Goal: Communication & Community: Answer question/provide support

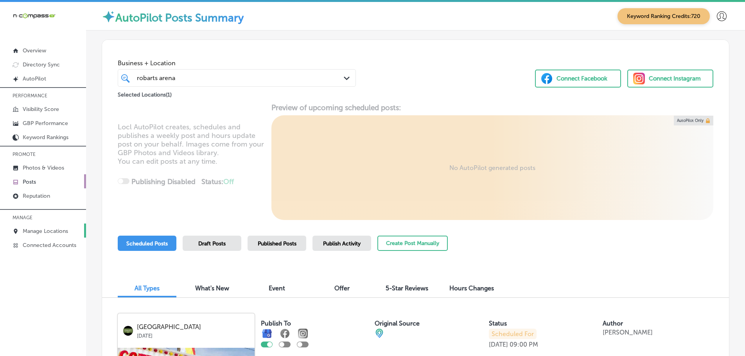
drag, startPoint x: 0, startPoint y: 0, endPoint x: 47, endPoint y: 231, distance: 235.8
click at [47, 231] on p "Manage Locations" at bounding box center [45, 231] width 45 height 7
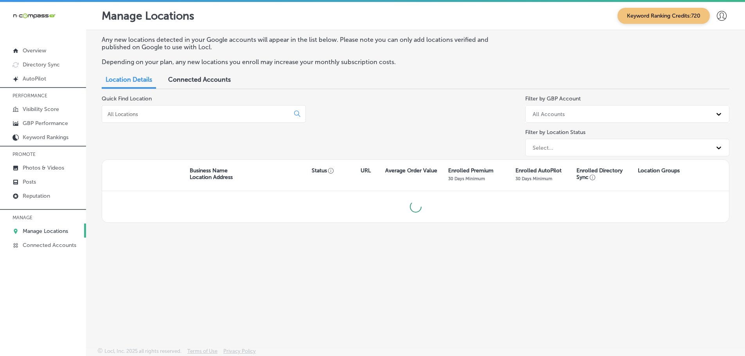
click at [216, 114] on input at bounding box center [197, 114] width 181 height 7
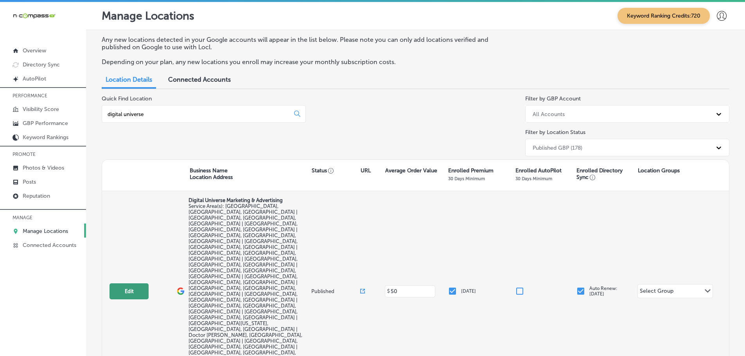
type input "digital universe"
click at [132, 284] on button "Edit" at bounding box center [129, 292] width 39 height 16
select select "US"
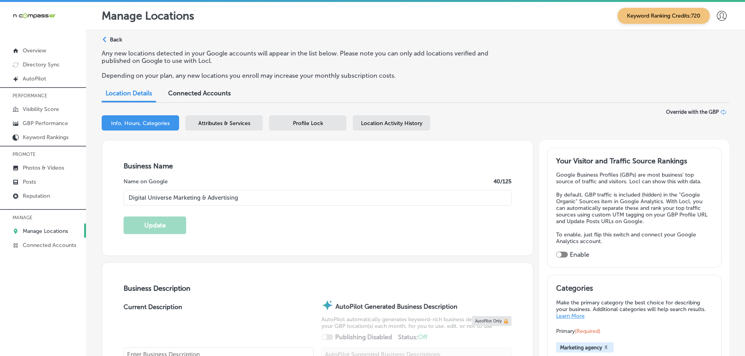
type input "Digital Universe Marketing & Advertising"
checkbox input "false"
type input "[STREET_ADDRESS]"
type input "Suite 1000-222"
type input "Groveland"
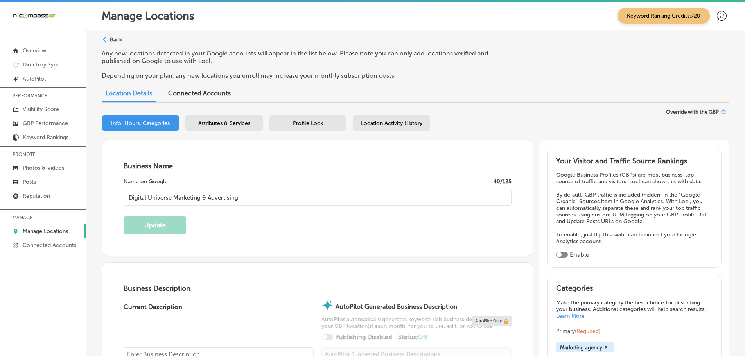
type input "34736"
type input "US"
type input "[URL][DOMAIN_NAME]"
checkbox input "true"
type textarea "At Digital Universe Marketing & Advertising, we're passionate about empowering …"
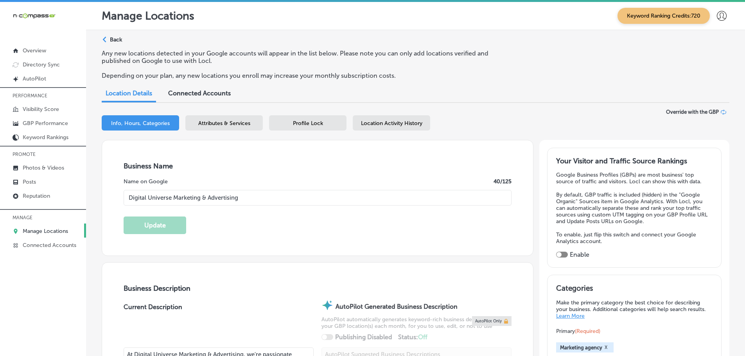
type input "[PHONE_NUMBER]"
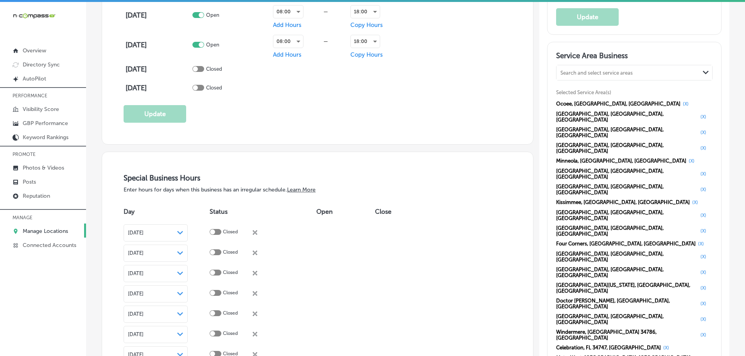
scroll to position [704, 0]
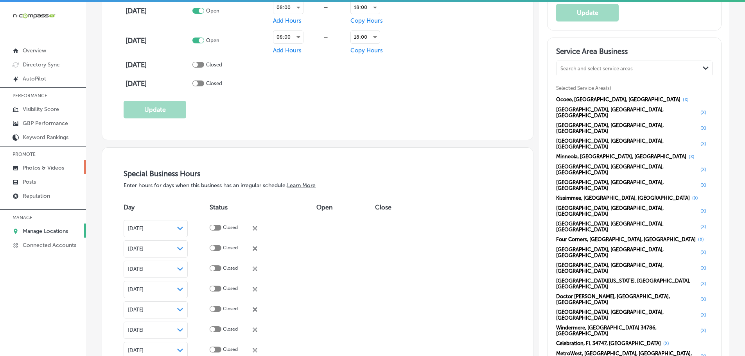
click at [34, 167] on p "Photos & Videos" at bounding box center [43, 168] width 41 height 7
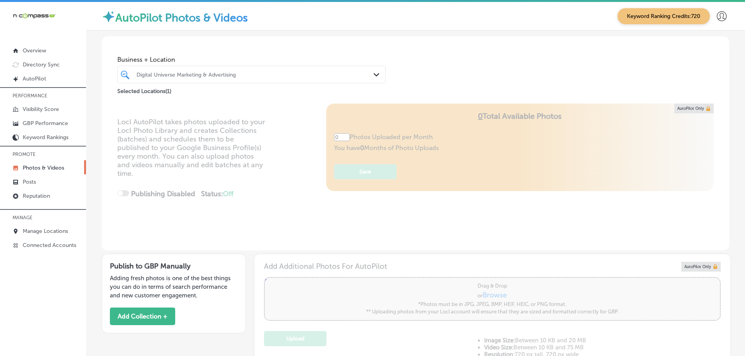
type input "5"
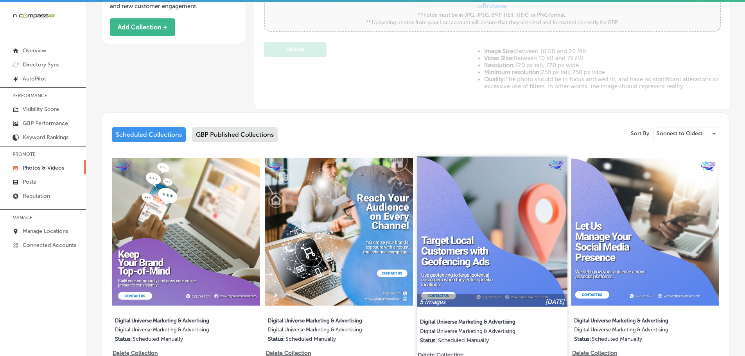
scroll to position [313, 0]
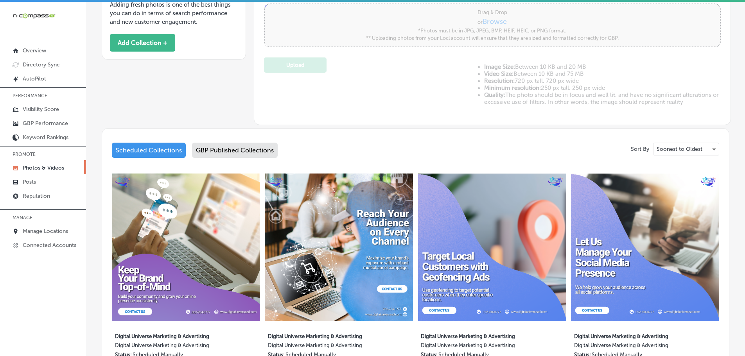
click at [243, 150] on div "GBP Published Collections" at bounding box center [235, 150] width 86 height 15
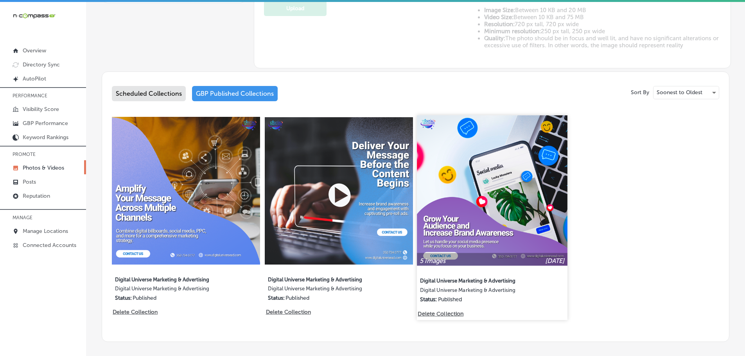
scroll to position [366, 0]
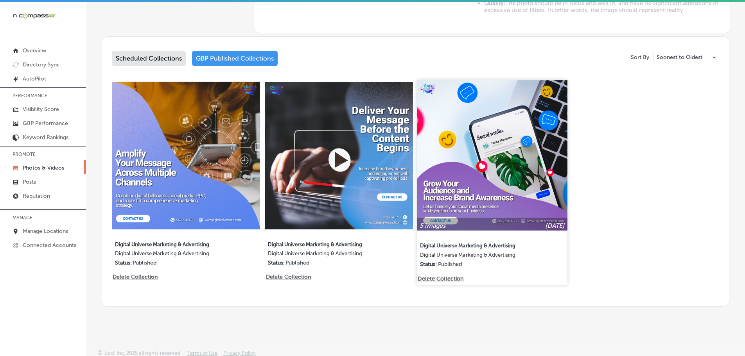
click at [501, 165] on img at bounding box center [492, 155] width 150 height 150
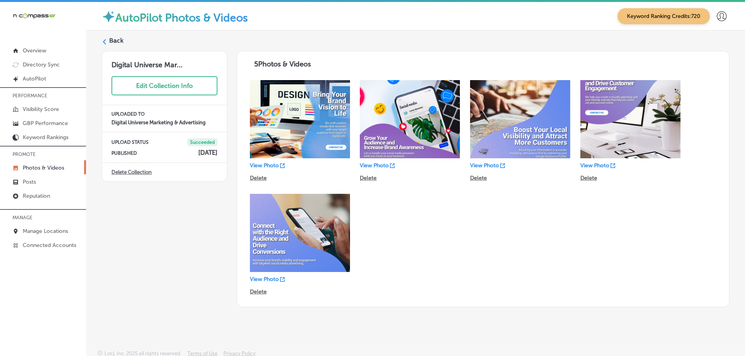
click at [106, 43] on icon at bounding box center [104, 41] width 5 height 5
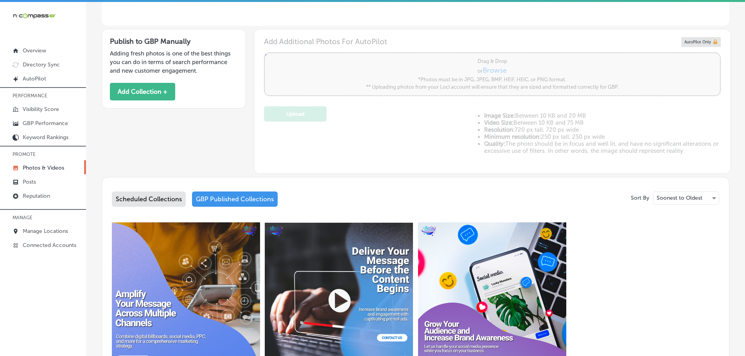
scroll to position [235, 0]
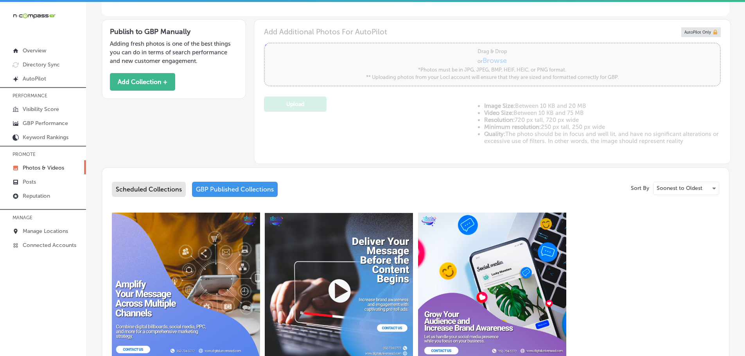
type input "5"
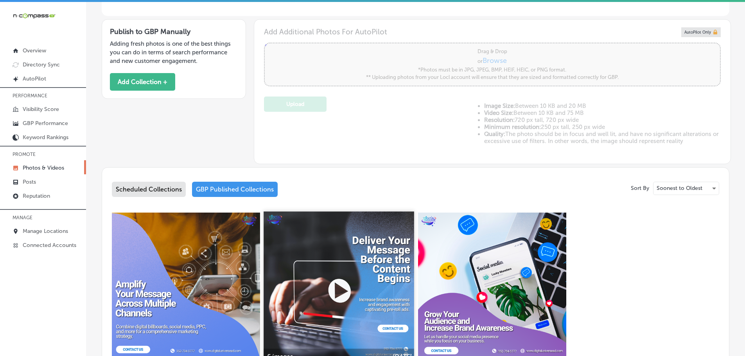
click at [340, 253] on img at bounding box center [339, 286] width 150 height 150
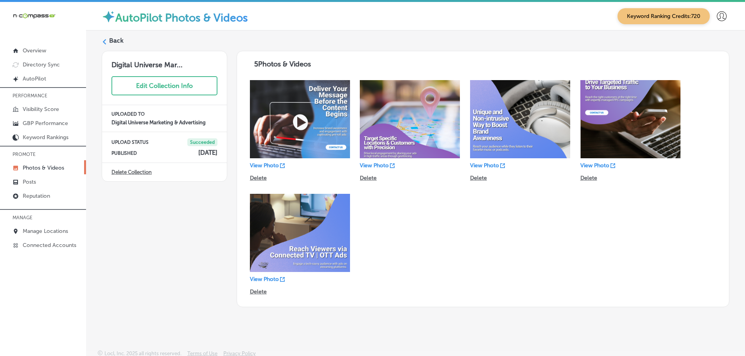
click at [104, 41] on polygon at bounding box center [105, 41] width 4 height 5
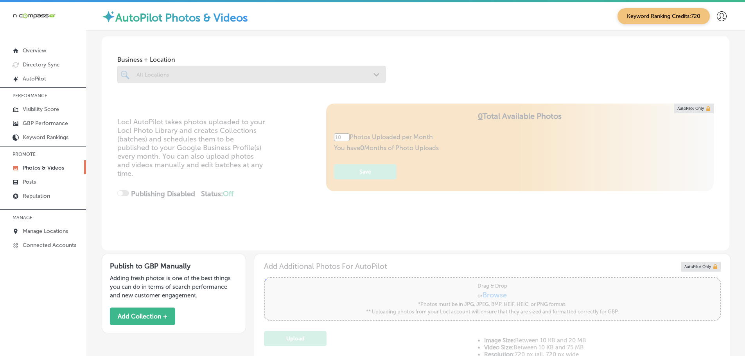
type input "5"
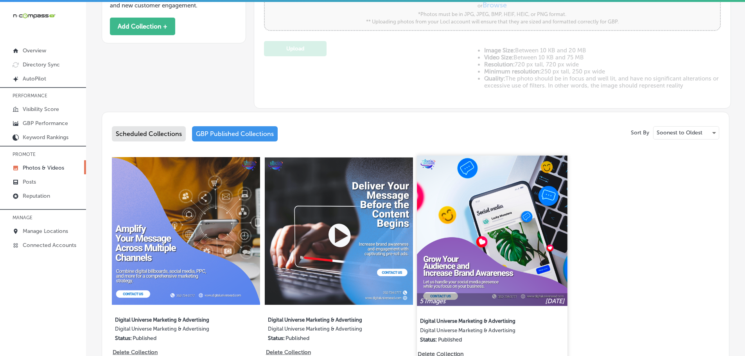
scroll to position [366, 0]
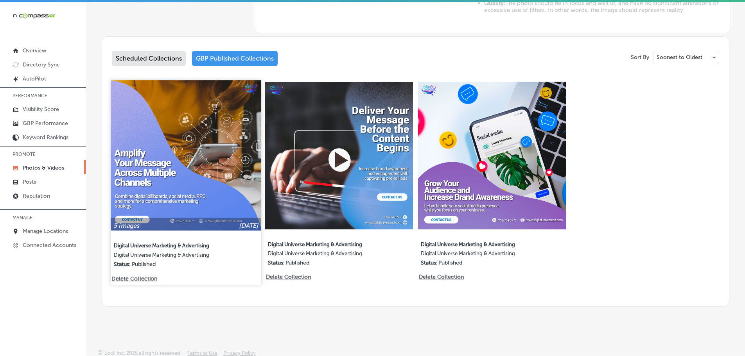
click at [206, 147] on img at bounding box center [186, 155] width 150 height 150
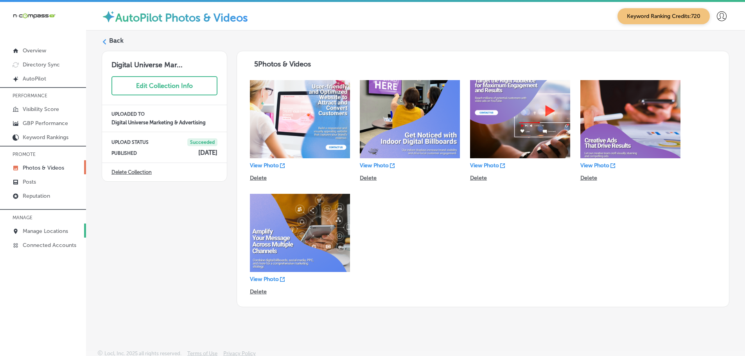
click at [34, 229] on p "Manage Locations" at bounding box center [45, 231] width 45 height 7
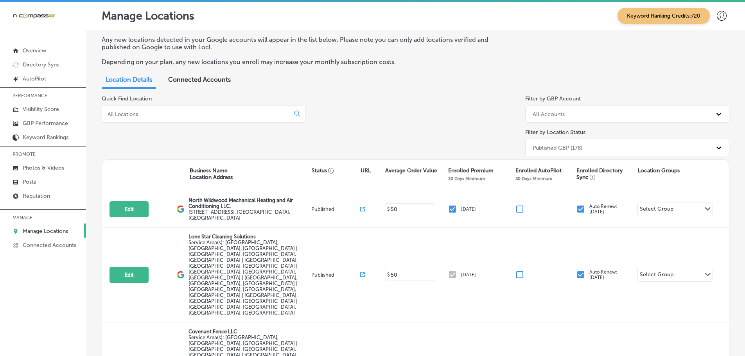
click at [160, 114] on input at bounding box center [197, 114] width 181 height 7
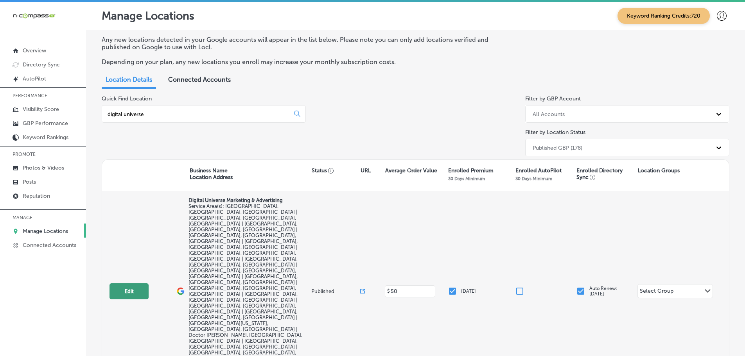
type input "digital universe"
click at [136, 284] on button "Edit" at bounding box center [129, 292] width 39 height 16
select select "US"
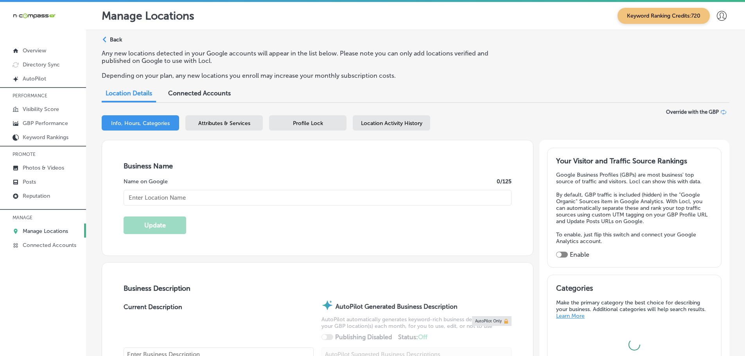
type input "Digital Universe Marketing & Advertising"
checkbox input "false"
type input "[STREET_ADDRESS]"
type input "Suite 1000-222"
type input "Groveland"
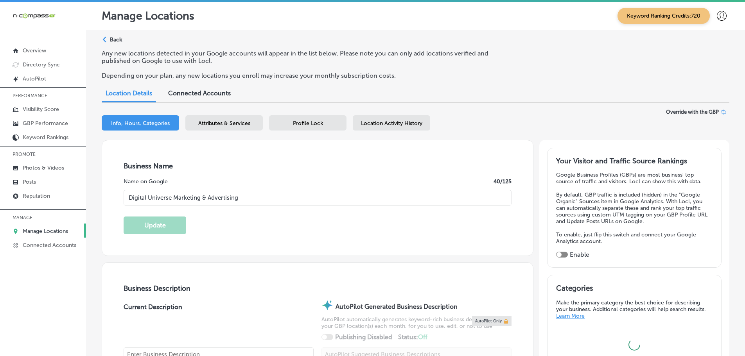
type input "34736"
type input "US"
type input "[URL][DOMAIN_NAME]"
checkbox input "true"
type textarea "At Digital Universe Marketing & Advertising, we're passionate about empowering …"
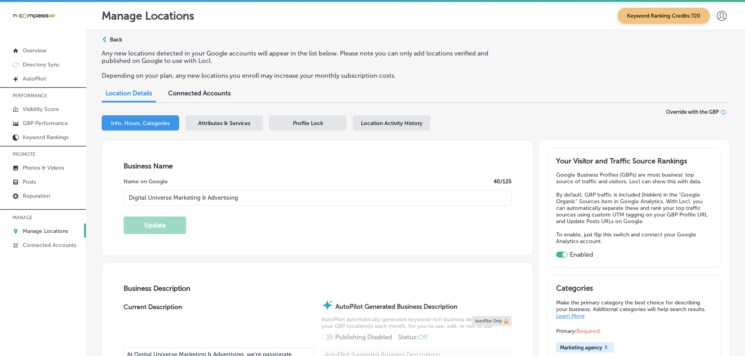
type input "[PHONE_NUMBER]"
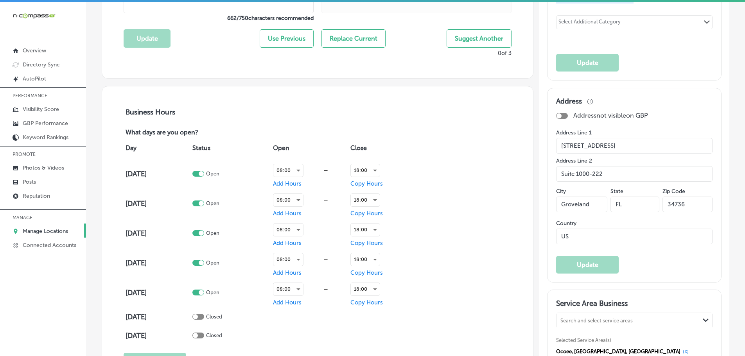
scroll to position [469, 0]
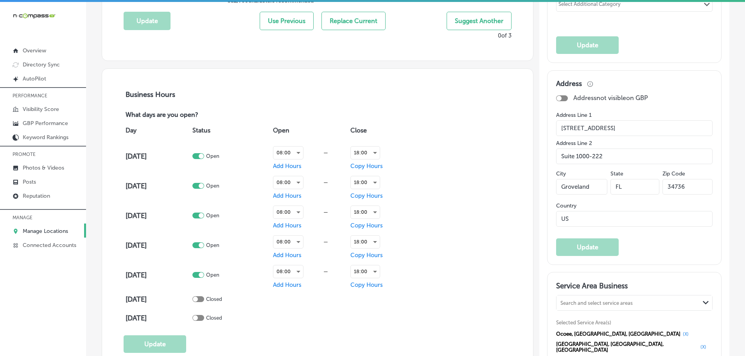
drag, startPoint x: 627, startPoint y: 128, endPoint x: 531, endPoint y: 128, distance: 95.4
drag, startPoint x: 687, startPoint y: 186, endPoint x: 655, endPoint y: 185, distance: 32.1
click at [655, 185] on div "[GEOGRAPHIC_DATA] [US_STATE] Zip Code 34736" at bounding box center [634, 185] width 156 height 34
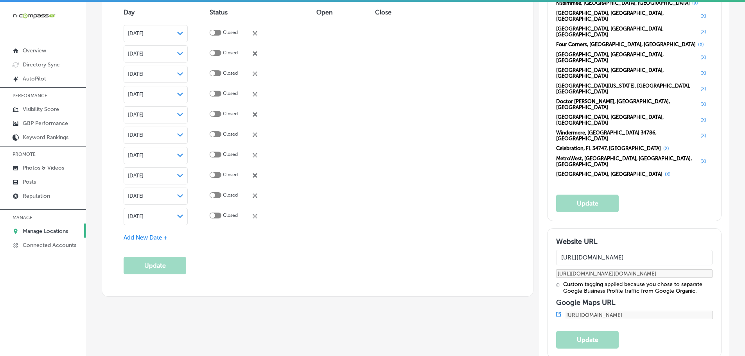
scroll to position [900, 0]
drag, startPoint x: 628, startPoint y: 253, endPoint x: 568, endPoint y: 251, distance: 59.8
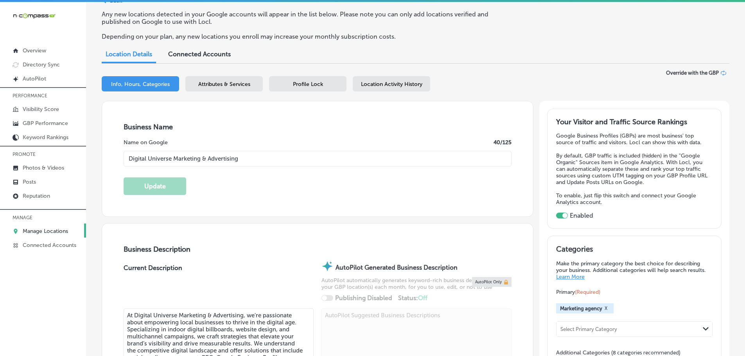
scroll to position [0, 0]
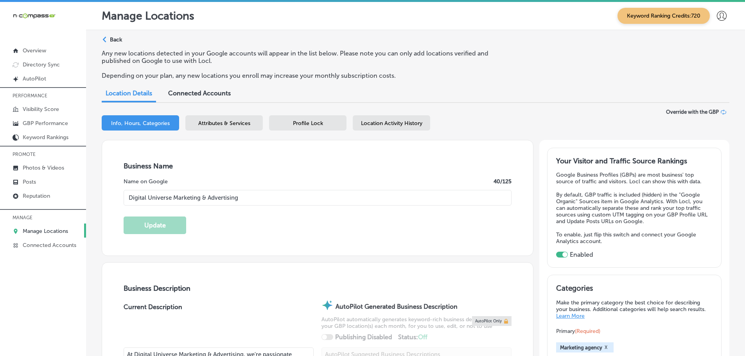
click at [45, 230] on p "Manage Locations" at bounding box center [45, 231] width 45 height 7
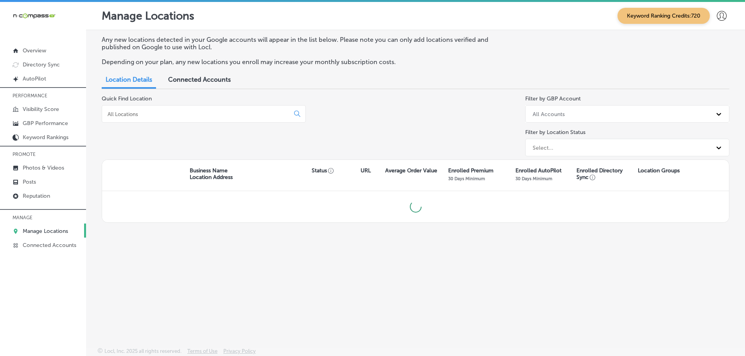
click at [160, 115] on input at bounding box center [197, 114] width 181 height 7
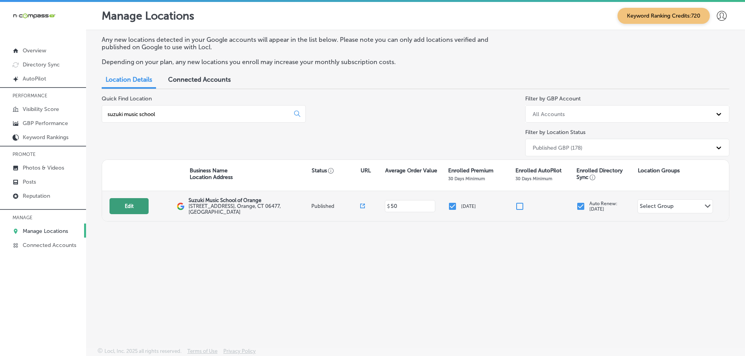
type input "suzuki music school"
click at [135, 205] on button "Edit" at bounding box center [129, 206] width 39 height 16
select select "US"
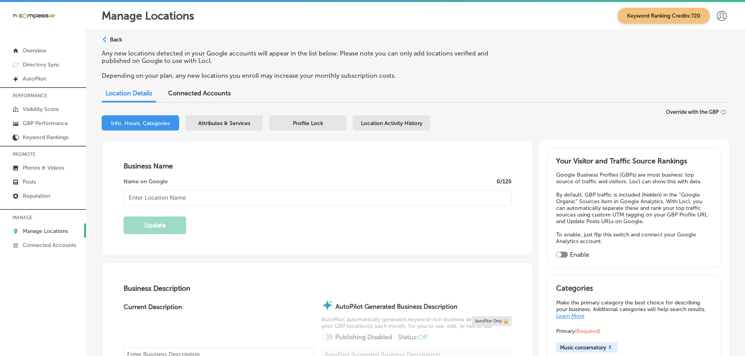
checkbox input "true"
type input "Suzuki Music School of Orange"
type input "[STREET_ADDRESS]"
type input "Orange"
type input "06477"
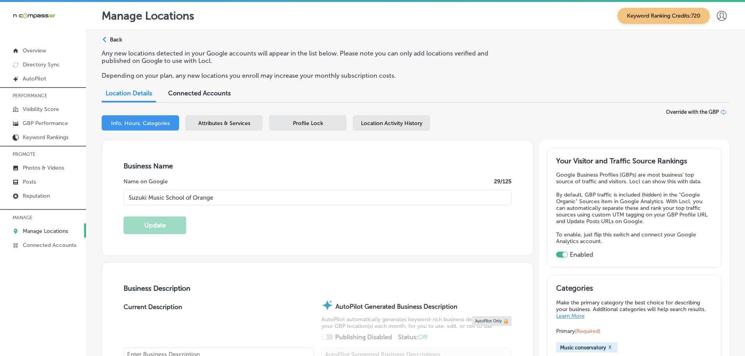
type input "US"
type input "[URL][DOMAIN_NAME]"
type textarea "Suzuki Music School of Orange is a nonprofit music school offering high-quality…"
type input "[PHONE_NUMBER]"
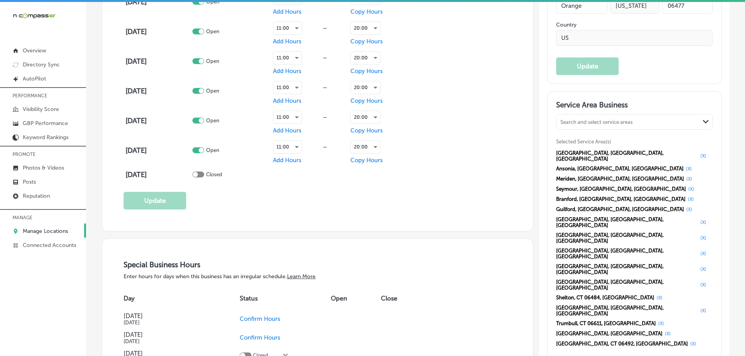
scroll to position [626, 0]
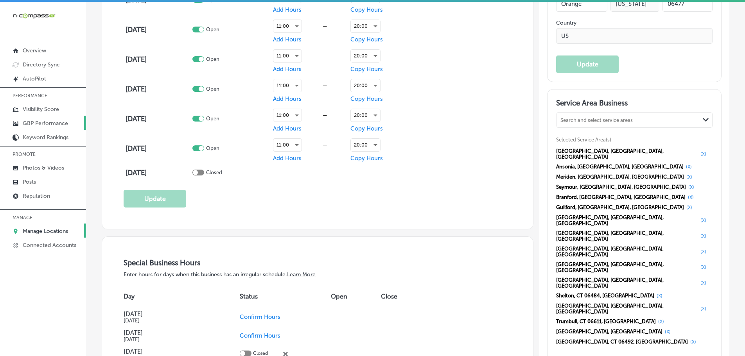
click at [41, 122] on p "GBP Performance" at bounding box center [45, 123] width 45 height 7
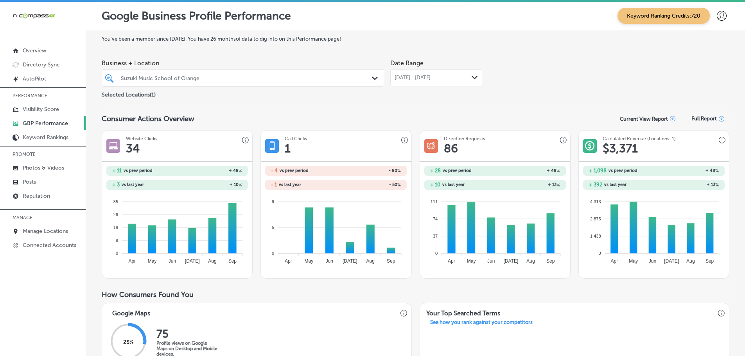
click at [472, 77] on polygon at bounding box center [475, 78] width 6 height 4
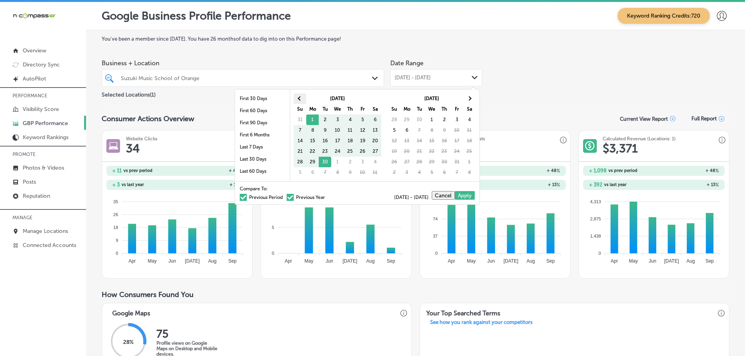
click at [300, 100] on span at bounding box center [300, 98] width 4 height 4
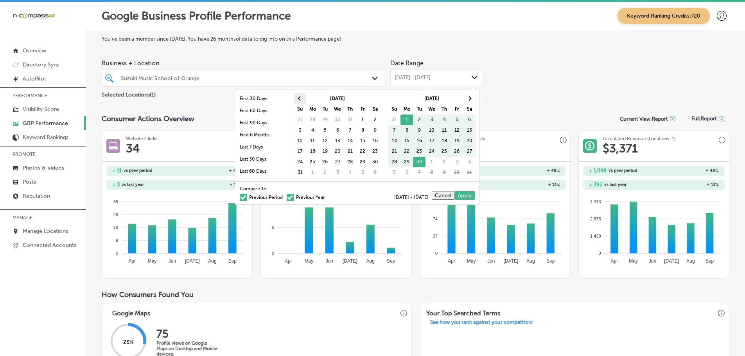
click at [300, 100] on span at bounding box center [300, 98] width 4 height 4
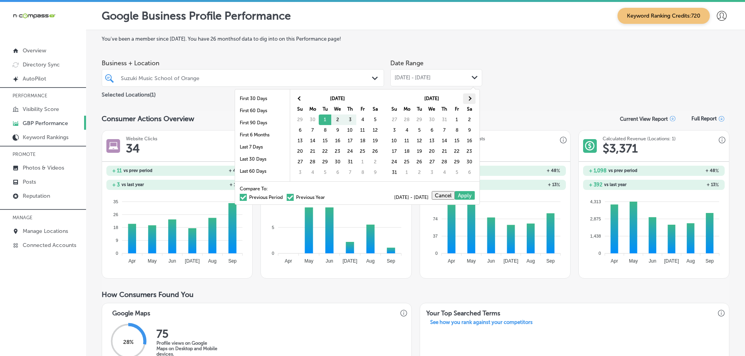
click at [469, 97] on span at bounding box center [469, 98] width 4 height 4
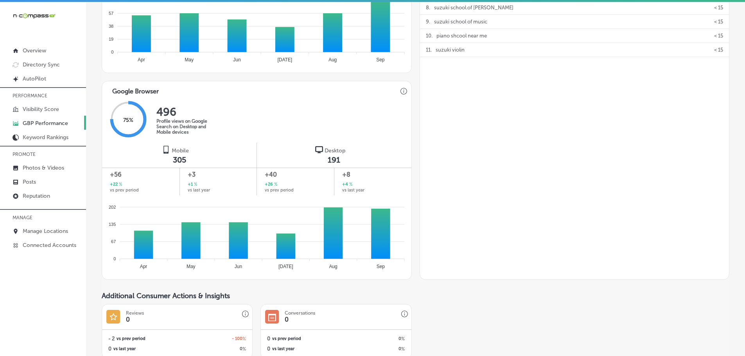
scroll to position [430, 0]
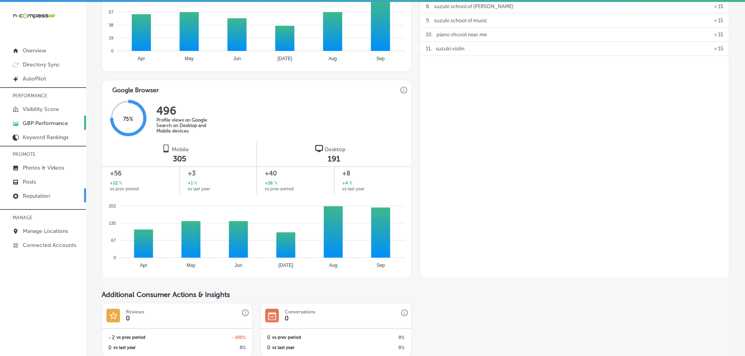
click at [46, 197] on p "Reputation" at bounding box center [36, 196] width 27 height 7
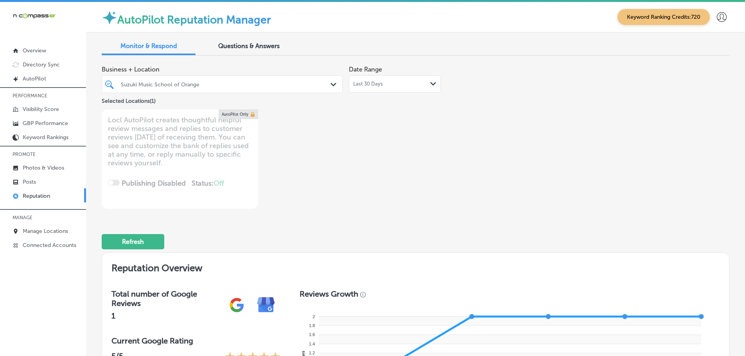
click at [331, 82] on div "Path Created with Sketch." at bounding box center [334, 85] width 9 height 9
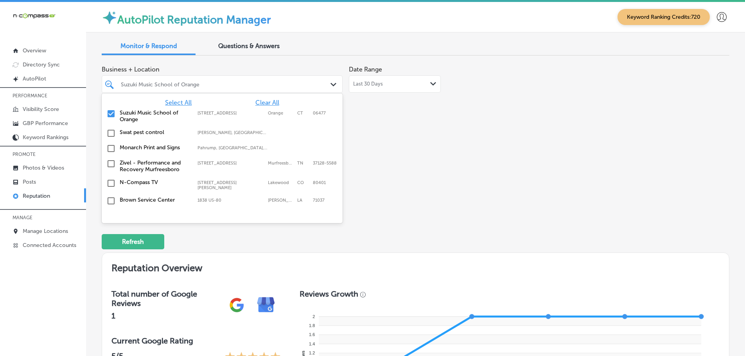
click at [181, 103] on span "Select All" at bounding box center [178, 102] width 27 height 7
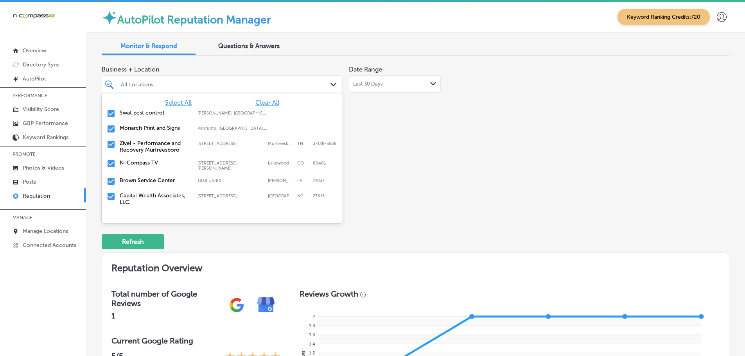
click at [451, 156] on div "Business + Location option focused, 3 of 169. 169 results available. Use Up and…" at bounding box center [290, 135] width 377 height 147
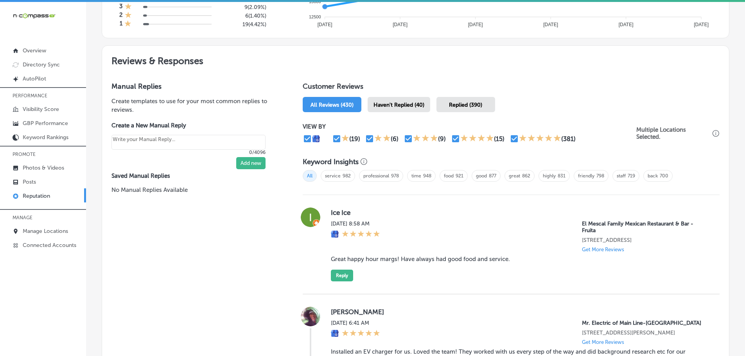
click at [414, 106] on span "Haven't Replied (40)" at bounding box center [398, 105] width 51 height 7
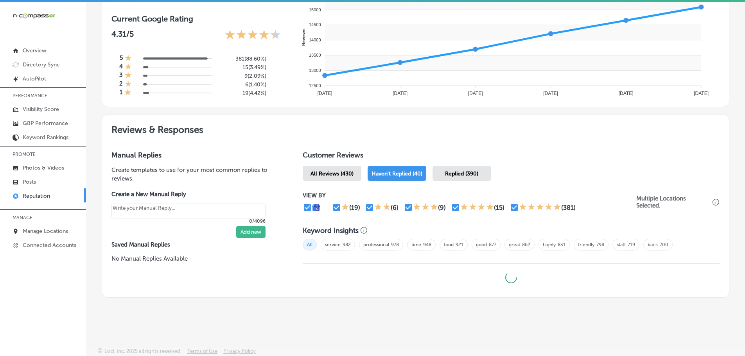
scroll to position [322, 0]
type textarea "x"
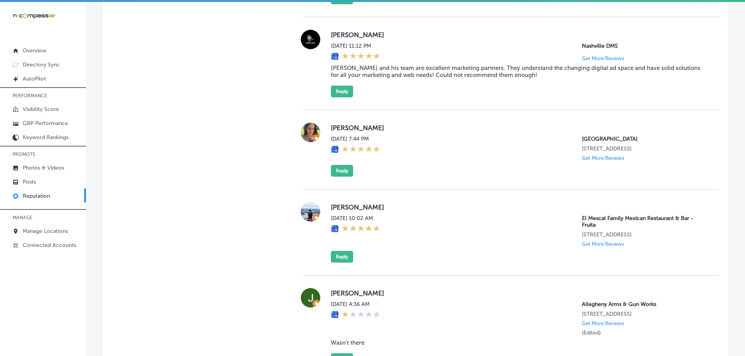
scroll to position [1045, 0]
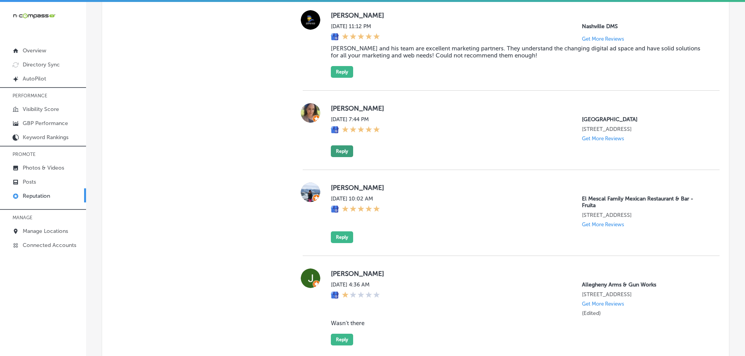
click at [343, 156] on button "Reply" at bounding box center [342, 151] width 22 height 12
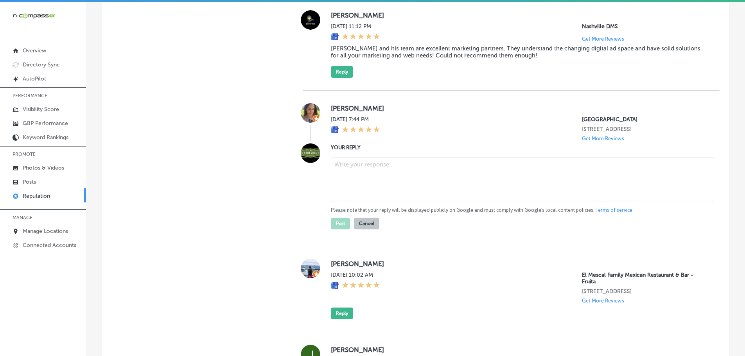
click at [383, 177] on textarea at bounding box center [522, 180] width 383 height 45
paste textarea "Thank you for the 5-star review! We’re so glad you had a great experience at [G…"
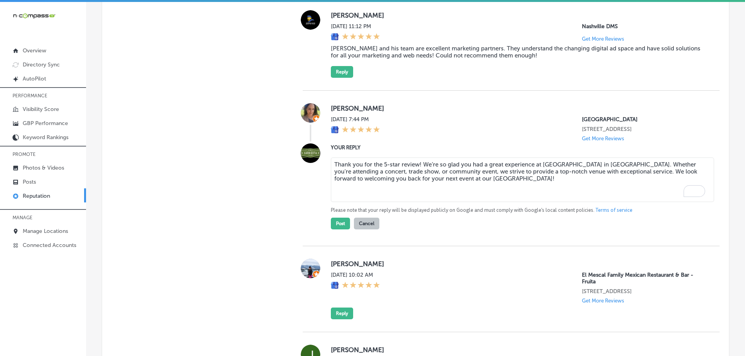
click at [417, 171] on textarea "Thank you for the 5-star review! We’re so glad you had a great experience at [G…" at bounding box center [522, 180] width 383 height 45
type textarea "Thank you for the 5-star review, [PERSON_NAME]! We’re so glad you had a great e…"
click at [338, 230] on button "Post" at bounding box center [340, 224] width 19 height 12
type textarea "x"
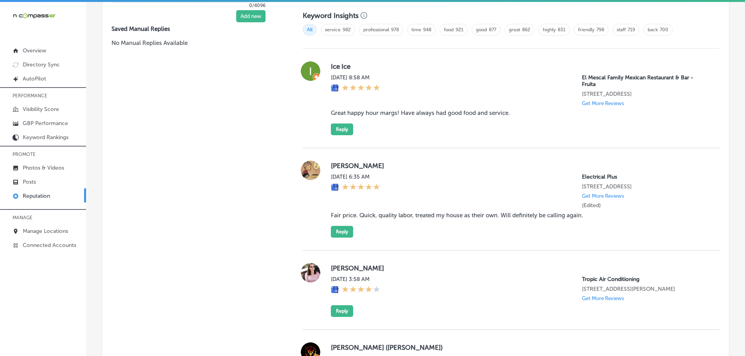
scroll to position [537, 0]
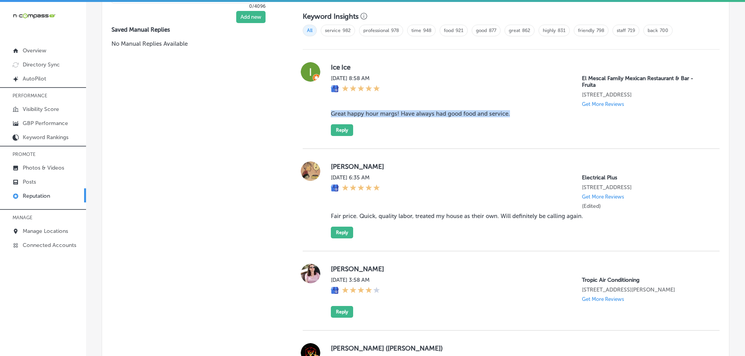
drag, startPoint x: 329, startPoint y: 114, endPoint x: 527, endPoint y: 118, distance: 198.7
click at [527, 118] on div "Ice Ice [DATE] 8:58 AM El Mescal Family Mexican Restaurant & Bar - Fruita [STRE…" at bounding box center [511, 99] width 417 height 74
copy blockquote "Great happy hour margs! Have always had good food and service."
click at [327, 127] on div "Ice Ice [DATE] 8:58 AM El Mescal Family Mexican Restaurant & Bar - Fruita [STRE…" at bounding box center [511, 99] width 417 height 74
click at [336, 130] on button "Reply" at bounding box center [342, 130] width 22 height 12
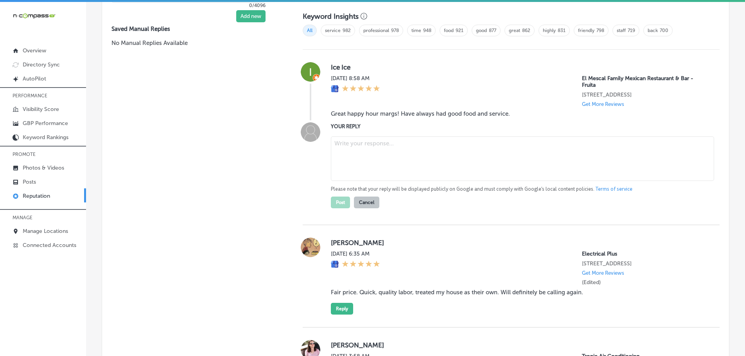
click at [347, 158] on textarea at bounding box center [522, 158] width 383 height 45
paste textarea "Thank you, [[PERSON_NAME]’s Name], for the fantastic review! We’re so glad you …"
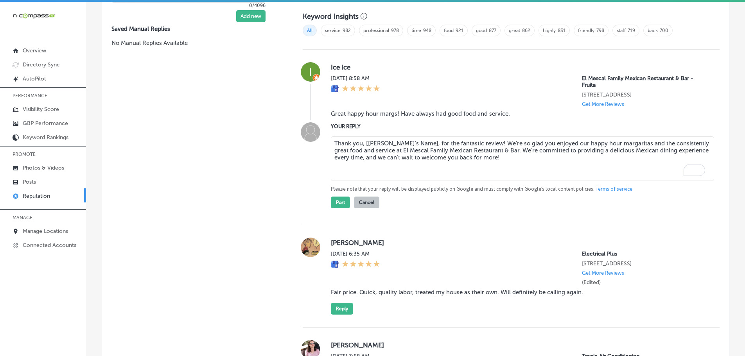
drag, startPoint x: 359, startPoint y: 143, endPoint x: 366, endPoint y: 143, distance: 7.0
click at [366, 143] on textarea "Thank you, [[PERSON_NAME]’s Name], for the fantastic review! We’re so glad you …" at bounding box center [522, 158] width 383 height 45
drag, startPoint x: 361, startPoint y: 143, endPoint x: 416, endPoint y: 144, distance: 54.8
click at [416, 144] on textarea "Thank you, [[PERSON_NAME]’s Name], for the fantastic review! We’re so glad you …" at bounding box center [522, 158] width 383 height 45
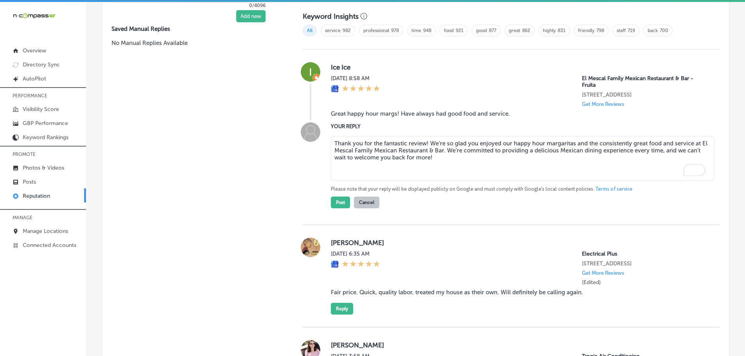
click at [425, 143] on textarea "Thank you for the fantastic review! We’re so glad you enjoyed our happy hour ma…" at bounding box center [522, 158] width 383 height 45
click at [454, 151] on textarea "Thank you for the fantastic review, [PERSON_NAME]! We’re so glad you enjoyed ou…" at bounding box center [522, 158] width 383 height 45
type textarea "Thank you for the fantastic review, [PERSON_NAME]! We’re so glad you enjoyed ou…"
click at [338, 206] on button "Post" at bounding box center [340, 203] width 19 height 12
type textarea "x"
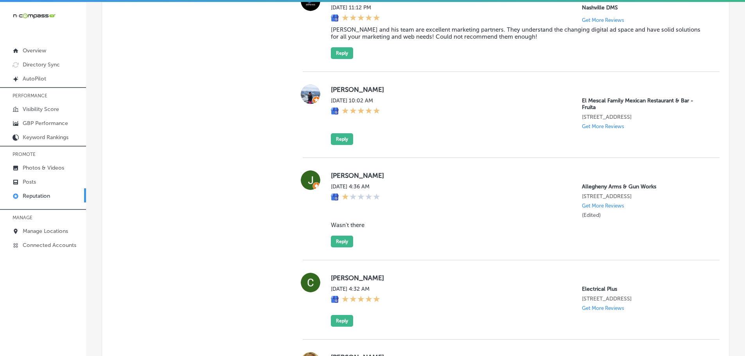
scroll to position [967, 0]
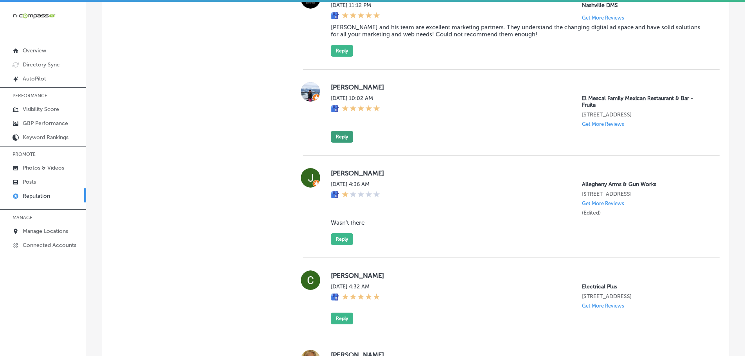
click at [338, 143] on button "Reply" at bounding box center [342, 137] width 22 height 12
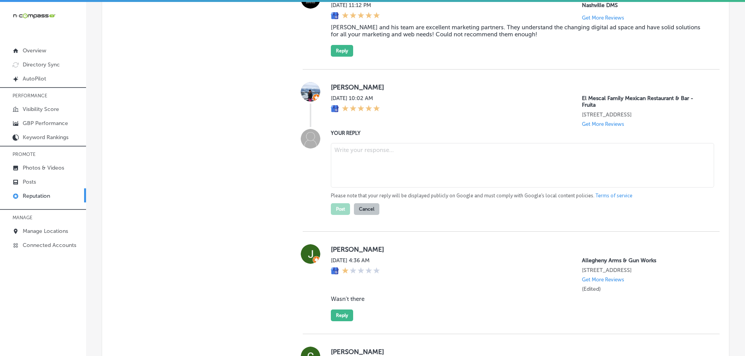
click at [359, 161] on textarea at bounding box center [522, 165] width 383 height 45
paste textarea "Thank you, [[PERSON_NAME]’s Name], for the amazing 5-star review! We’re so glad…"
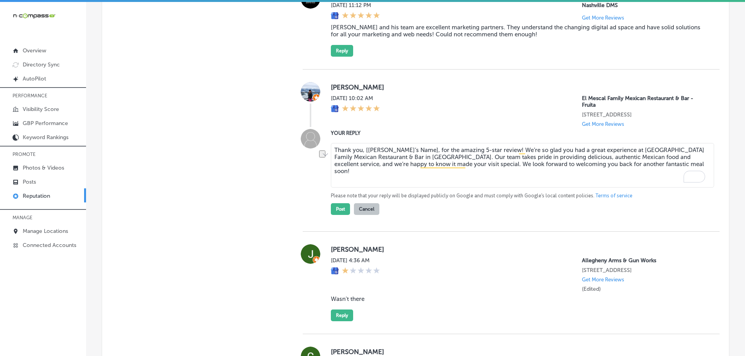
drag, startPoint x: 360, startPoint y: 158, endPoint x: 416, endPoint y: 158, distance: 55.5
click at [416, 158] on textarea "Thank you, [[PERSON_NAME]’s Name], for the amazing 5-star review! We’re so glad…" at bounding box center [522, 165] width 383 height 45
click at [441, 156] on textarea "Thank you for the amazing 5-star review! We’re so glad you had a great experien…" at bounding box center [522, 165] width 383 height 45
type textarea "Thank you for the amazing 5-star review, [PERSON_NAME]! We’re so glad you had a…"
click at [341, 215] on button "Post" at bounding box center [340, 209] width 19 height 12
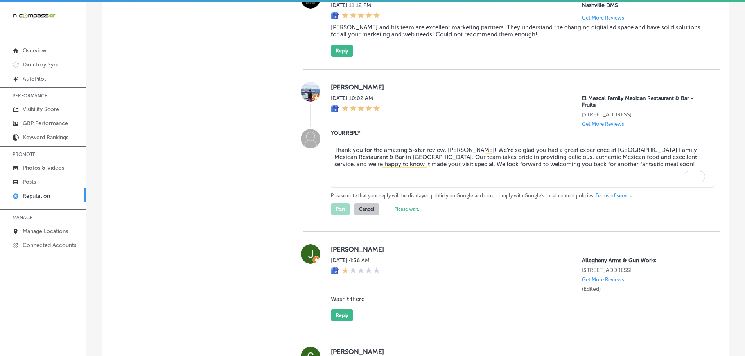
type textarea "x"
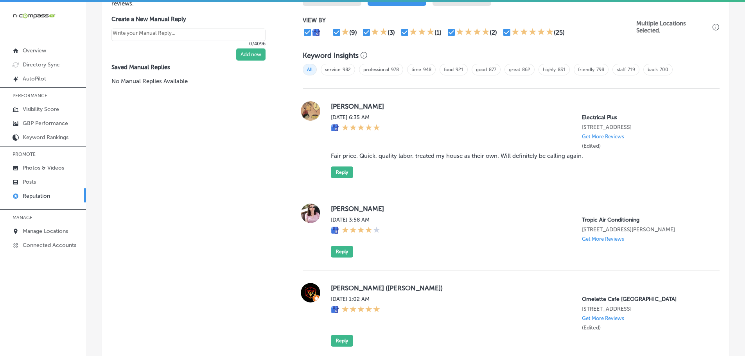
scroll to position [537, 0]
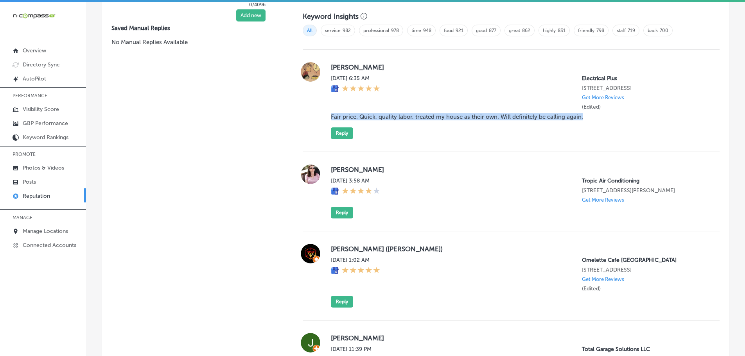
drag, startPoint x: 326, startPoint y: 116, endPoint x: 593, endPoint y: 118, distance: 267.5
click at [593, 118] on div "[PERSON_NAME] [DATE] 6:35 AM Electrical Plus [STREET_ADDRESS] Get More Reviews …" at bounding box center [511, 100] width 417 height 77
copy blockquote "Fair price. Quick, quality labor, treated my house as their own. Will definitel…"
click at [336, 133] on button "Reply" at bounding box center [342, 133] width 22 height 12
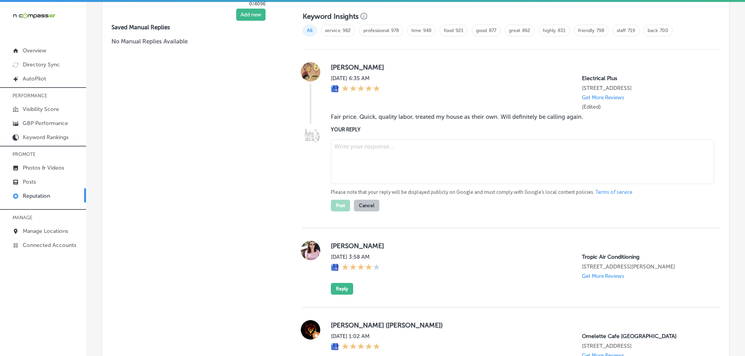
click at [368, 144] on textarea at bounding box center [522, 162] width 383 height 45
paste textarea "Thank you, [Reviewer’s Name], for the great feedback! We’re happy to know that …"
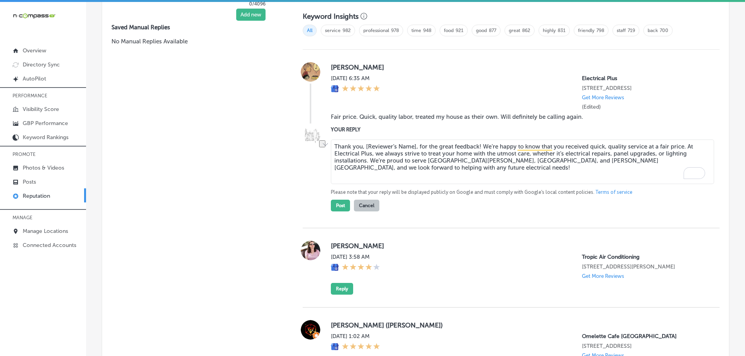
drag, startPoint x: 360, startPoint y: 146, endPoint x: 415, endPoint y: 147, distance: 55.6
click at [415, 147] on textarea "Thank you, [Reviewer’s Name], for the great feedback! We’re happy to know that …" at bounding box center [522, 162] width 383 height 45
click at [424, 145] on textarea "Thank you for the great feedback! We’re happy to know that you received quick, …" at bounding box center [522, 162] width 383 height 45
type textarea "Thank you for the great feedback, [PERSON_NAME]! We’re happy to know that you r…"
click at [336, 206] on button "Post" at bounding box center [340, 206] width 19 height 12
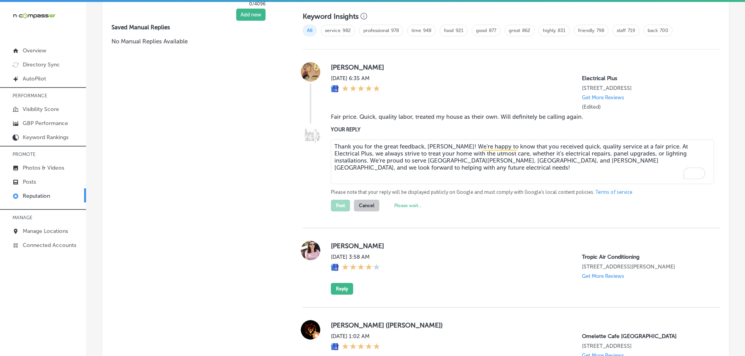
type textarea "x"
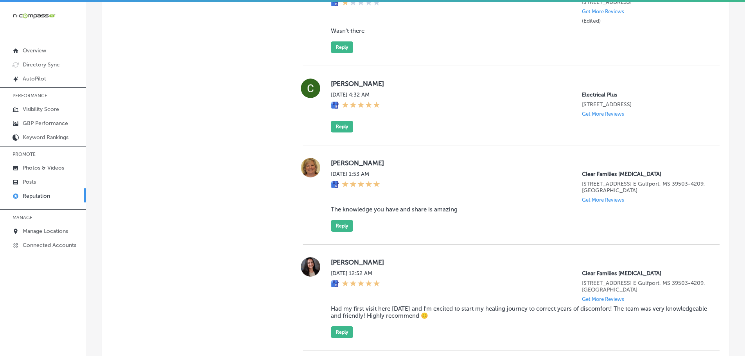
scroll to position [967, 0]
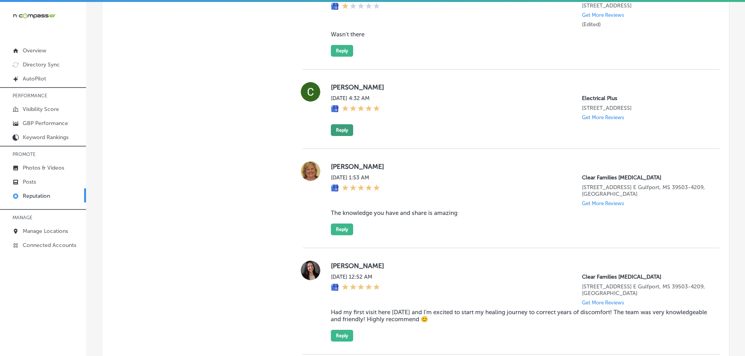
click at [337, 136] on button "Reply" at bounding box center [342, 130] width 22 height 12
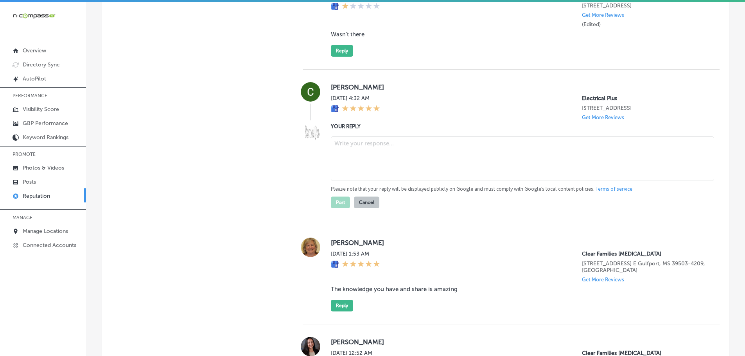
click at [370, 161] on textarea at bounding box center [522, 158] width 383 height 45
paste textarea "Thank you, [[PERSON_NAME]’s Name], for the fantastic 5-star review! We’re so gl…"
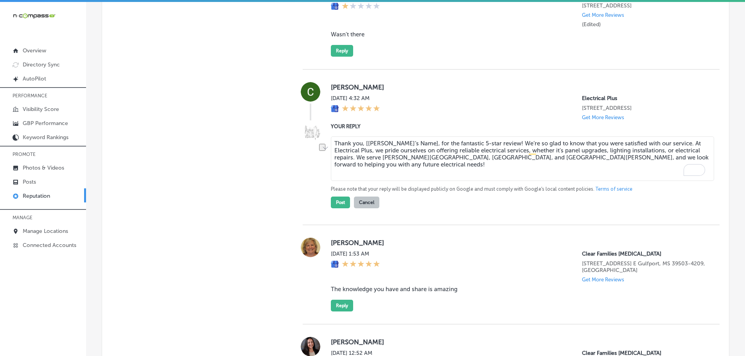
drag, startPoint x: 360, startPoint y: 151, endPoint x: 415, endPoint y: 151, distance: 55.1
click at [415, 151] on textarea "Thank you, [[PERSON_NAME]’s Name], for the fantastic 5-star review! We’re so gl…" at bounding box center [522, 158] width 383 height 45
drag, startPoint x: 411, startPoint y: 150, endPoint x: 440, endPoint y: 150, distance: 29.3
click at [441, 149] on textarea "Thank you for the fantastic 5-star review! We’re so glad to know that you were …" at bounding box center [522, 158] width 383 height 45
type textarea "Thank you for the fantastic 5 stars, [PERSON_NAME]! We’re so glad to know that …"
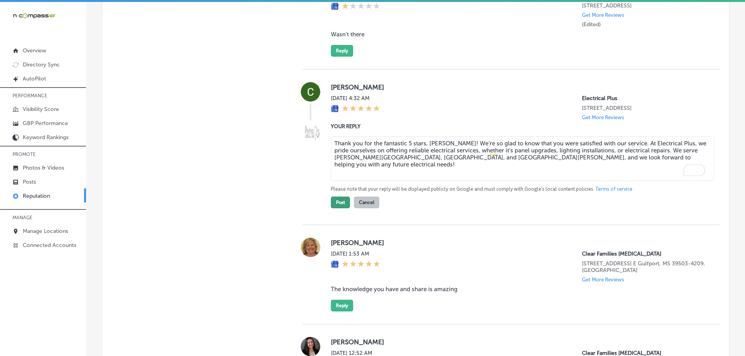
click at [336, 208] on button "Post" at bounding box center [340, 203] width 19 height 12
type textarea "x"
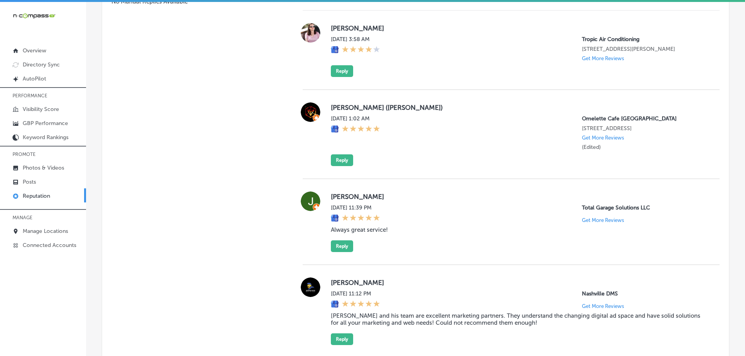
scroll to position [537, 0]
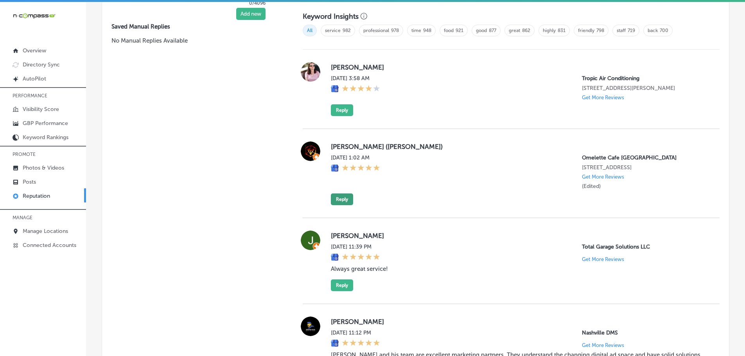
click at [344, 205] on button "Reply" at bounding box center [342, 200] width 22 height 12
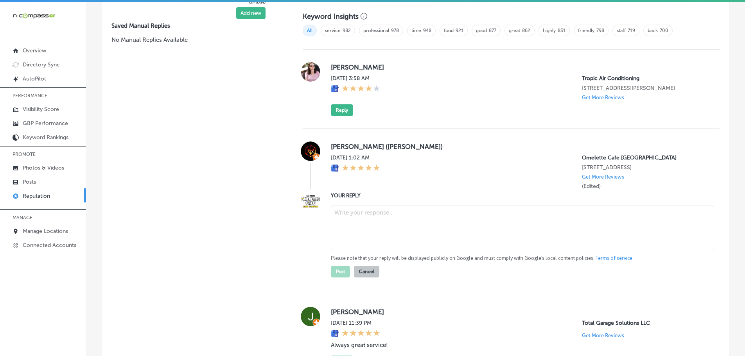
scroll to position [536, 0]
click at [355, 221] on textarea at bounding box center [522, 228] width 383 height 45
paste textarea "Thank you for the fantastic 5-star review! We’re so glad you enjoyed your exper…"
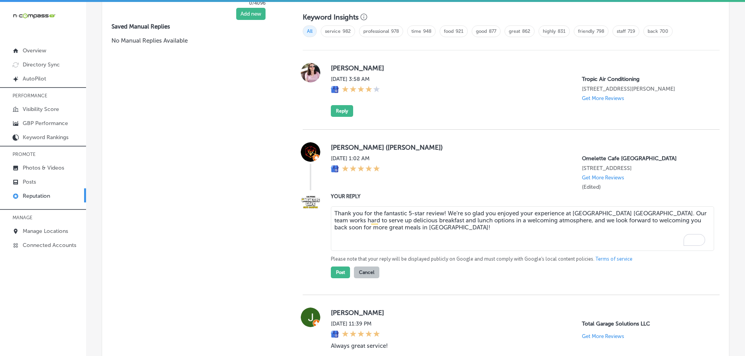
click at [442, 221] on textarea "Thank you for the fantastic 5-star review! We’re so glad you enjoyed your exper…" at bounding box center [522, 228] width 383 height 45
type textarea "Thank you for the fantastic 5-star review, Destynn! We’re so glad you enjoyed y…"
click at [336, 278] on button "Post" at bounding box center [340, 273] width 19 height 12
type textarea "x"
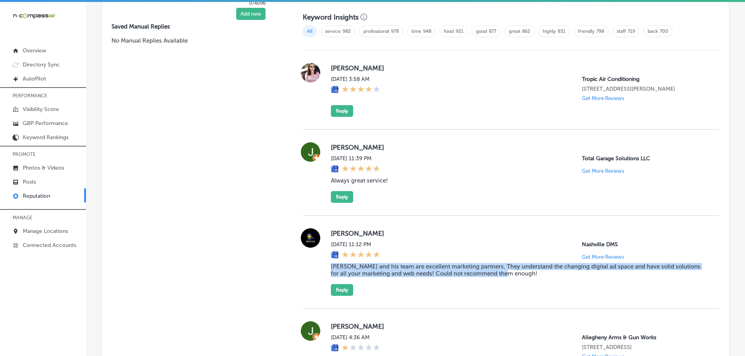
drag, startPoint x: 328, startPoint y: 266, endPoint x: 519, endPoint y: 274, distance: 191.8
click at [519, 274] on div "[PERSON_NAME][DATE] 11:12 PM Nashville DMS Get More Reviews [PERSON_NAME] and h…" at bounding box center [511, 262] width 417 height 68
copy blockquote "[PERSON_NAME] and his team are excellent marketing partners. They understand th…"
click at [335, 291] on button "Reply" at bounding box center [342, 290] width 22 height 12
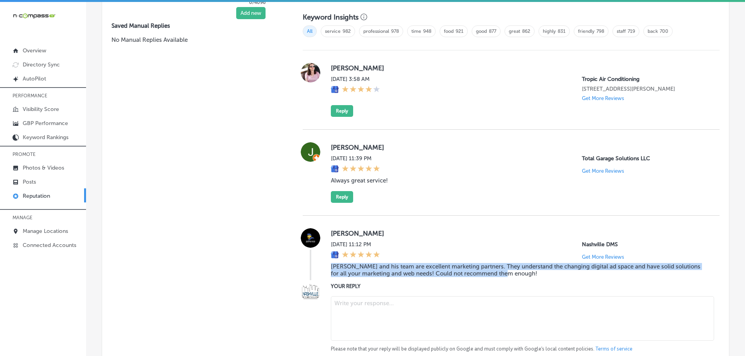
scroll to position [535, 0]
click at [377, 310] on textarea at bounding box center [522, 319] width 383 height 45
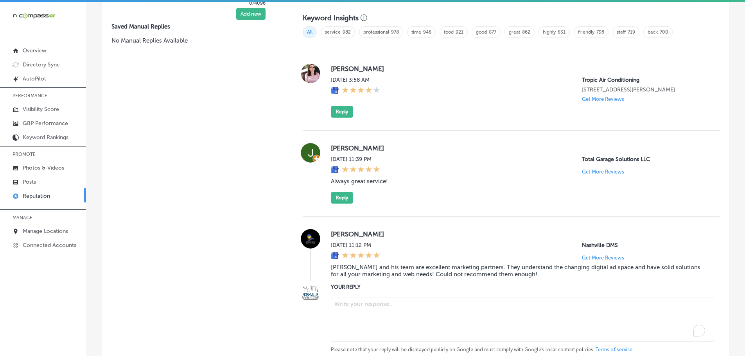
paste textarea "Thank you so much for the fantastic feedback! We're glad to know that [PERSON_N…"
type textarea "Thank you so much for the fantastic feedback! We're glad to know that [PERSON_N…"
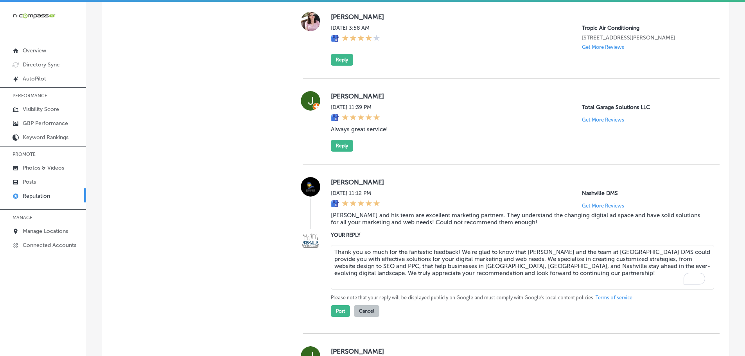
scroll to position [613, 0]
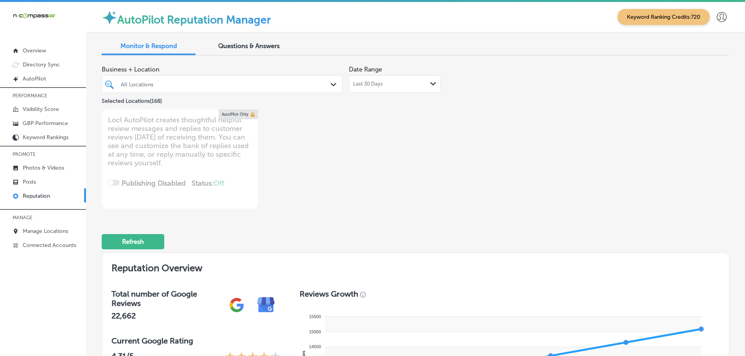
scroll to position [613, 0]
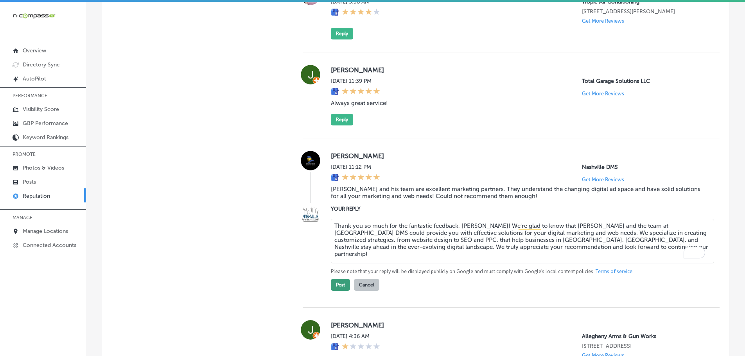
type textarea "Thank you so much for the fantastic feedback, Matthew! We're glad to know that …"
click at [337, 285] on button "Post" at bounding box center [340, 285] width 19 height 12
type textarea "x"
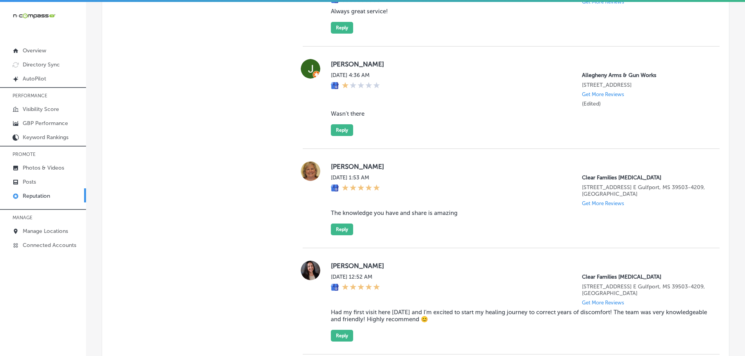
scroll to position [691, 0]
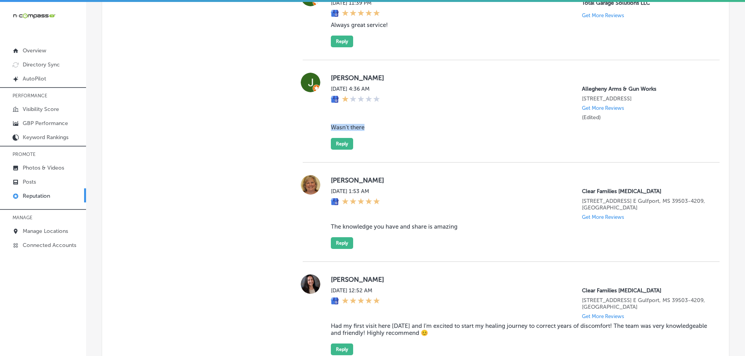
drag, startPoint x: 326, startPoint y: 126, endPoint x: 370, endPoint y: 127, distance: 44.2
click at [370, 127] on div "James Fiering Thu, Oct 9, 2025 4:36 AM Allegheny Arms & Gun Works 4603 Library …" at bounding box center [511, 111] width 417 height 77
copy blockquote "Wasn't there"
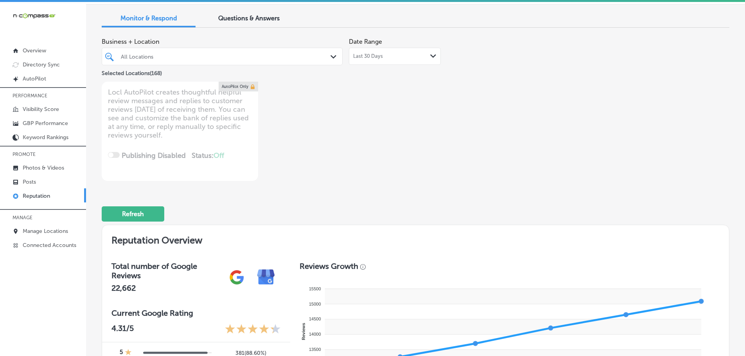
scroll to position [0, 0]
